Goal: Information Seeking & Learning: Learn about a topic

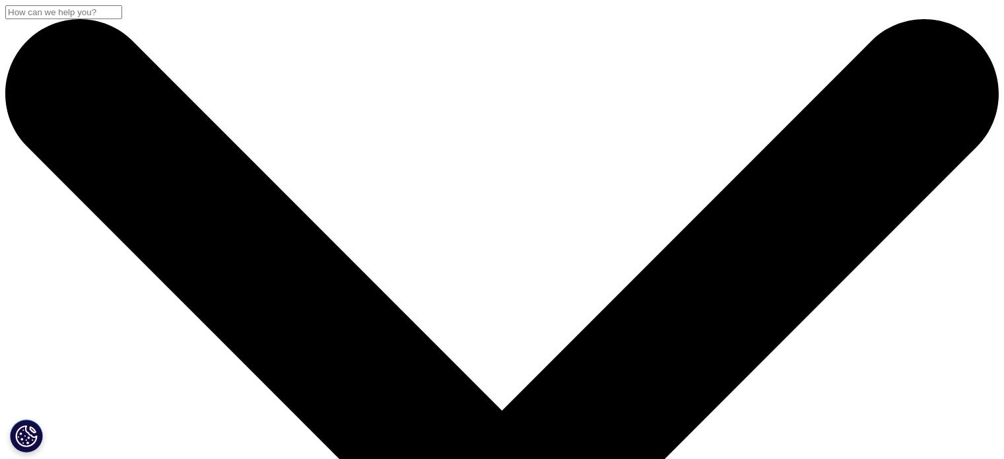
scroll to position [1278, 0]
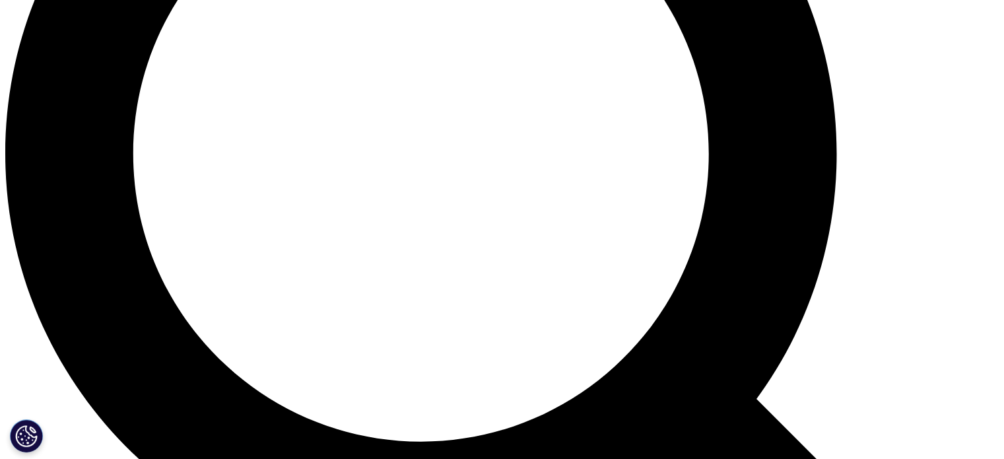
drag, startPoint x: 419, startPoint y: 197, endPoint x: 580, endPoint y: 196, distance: 160.4
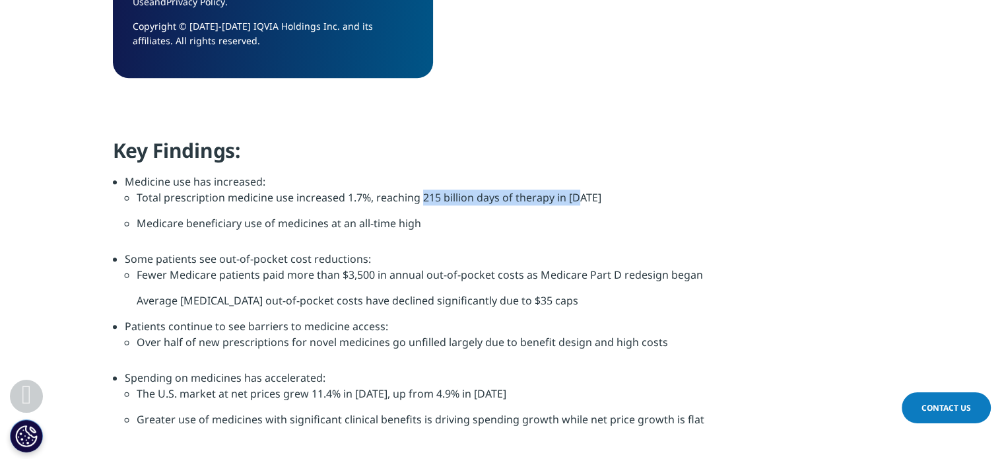
click at [580, 196] on li "Total prescription medicine use increased 1.7%, reaching 215 billion days of th…" at bounding box center [514, 202] width 755 height 26
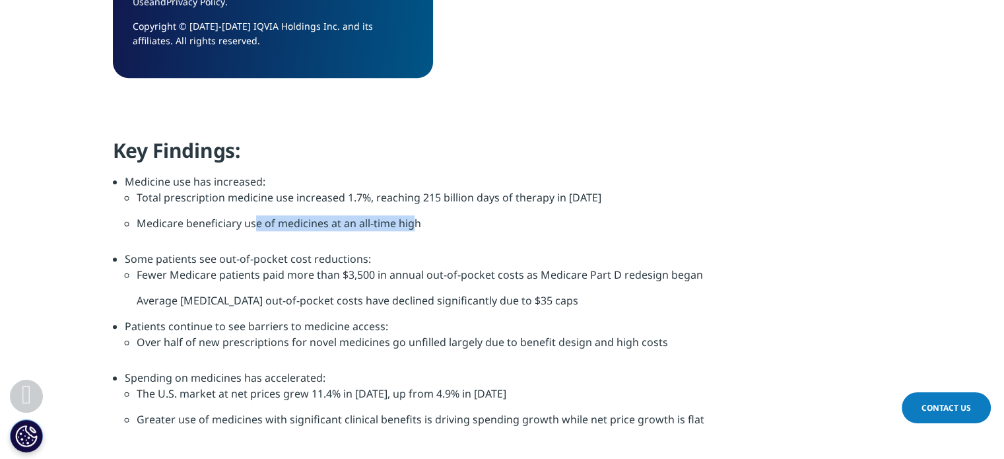
drag, startPoint x: 252, startPoint y: 221, endPoint x: 415, endPoint y: 216, distance: 162.5
click at [415, 216] on li "Medicare beneficiary use of medicines at an all-time high" at bounding box center [514, 229] width 755 height 26
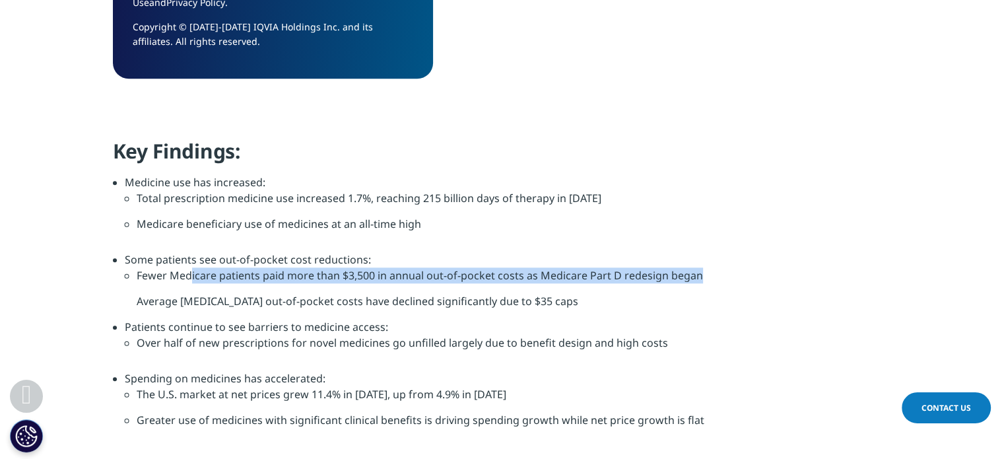
drag, startPoint x: 192, startPoint y: 275, endPoint x: 701, endPoint y: 275, distance: 509.0
click at [701, 275] on li "Fewer Medicare patients paid more than $3,500 in annual out-of-pocket costs as …" at bounding box center [514, 280] width 755 height 26
drag, startPoint x: 217, startPoint y: 301, endPoint x: 554, endPoint y: 300, distance: 337.4
click at [554, 300] on ul "Fewer Medicare patients paid more than $3,500 in annual out-of-pocket costs as …" at bounding box center [508, 288] width 767 height 42
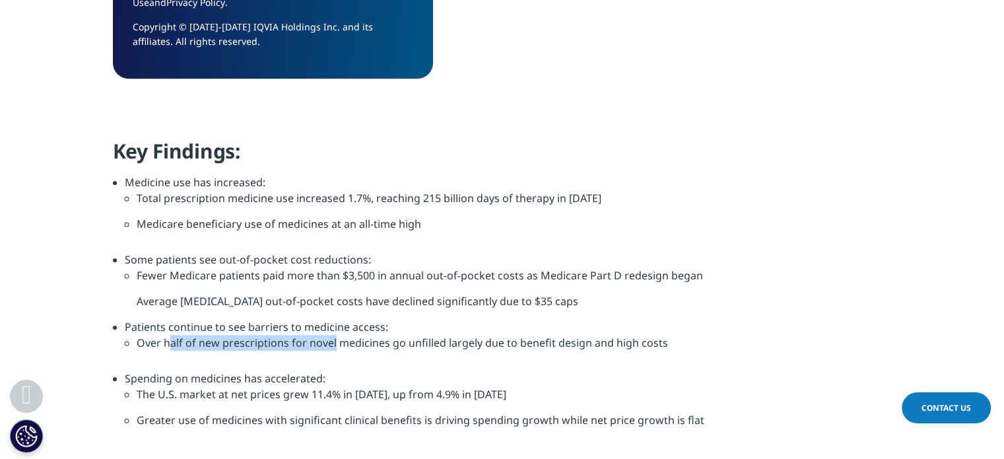
drag, startPoint x: 166, startPoint y: 340, endPoint x: 333, endPoint y: 343, distance: 166.4
click at [333, 343] on li "Over half of new prescriptions for novel medicines go unfilled largely due to b…" at bounding box center [514, 348] width 755 height 26
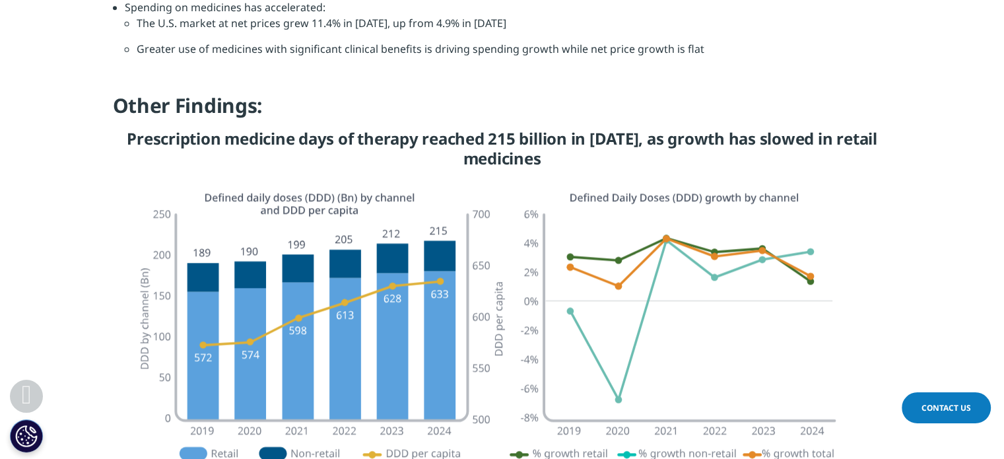
scroll to position [1647, 0]
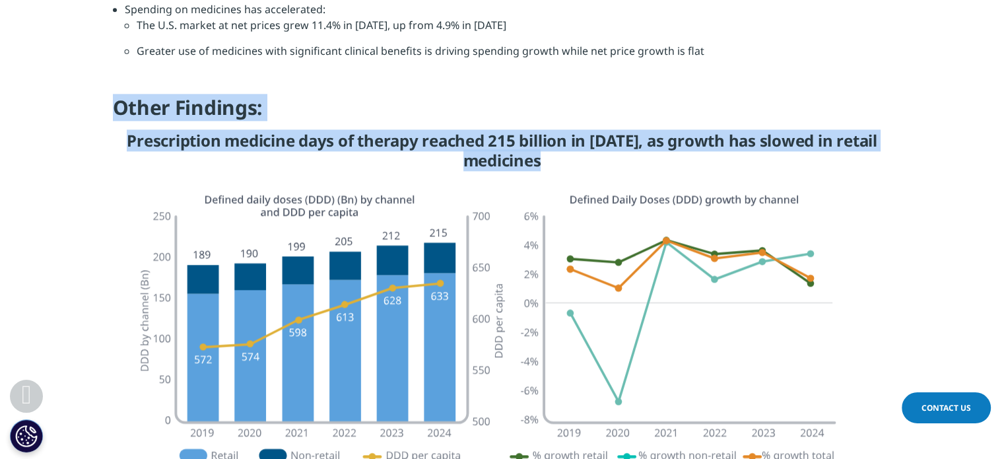
drag, startPoint x: 115, startPoint y: 107, endPoint x: 454, endPoint y: 401, distance: 448.4
